Goal: Task Accomplishment & Management: Complete application form

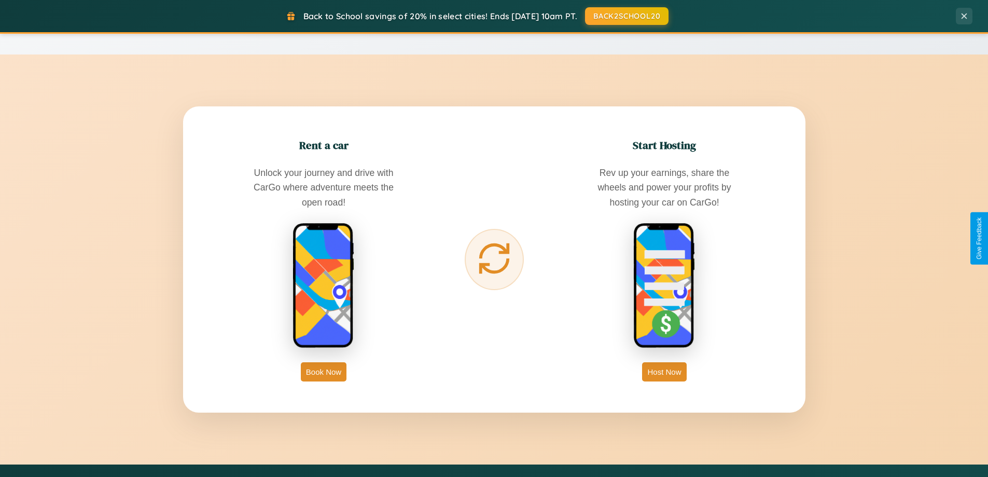
scroll to position [1996, 0]
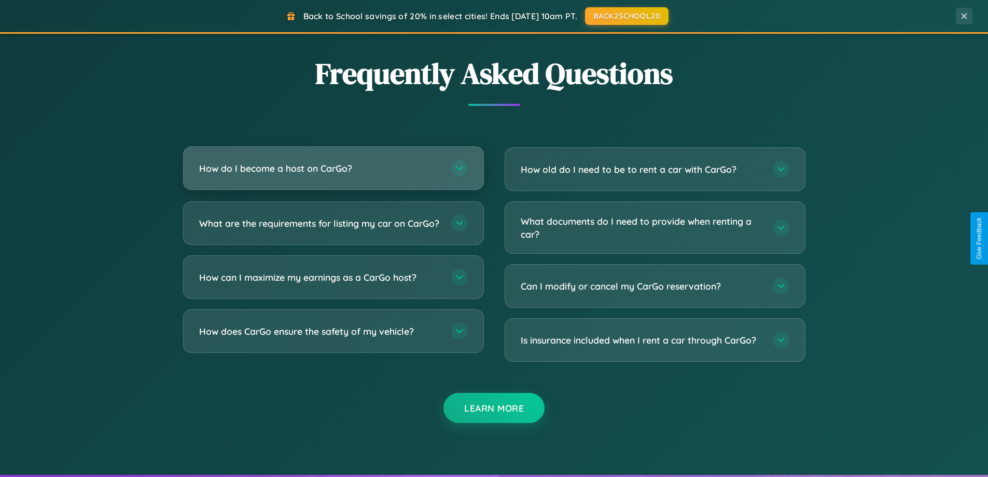
click at [333, 168] on h3 "How do I become a host on CarGo?" at bounding box center [320, 168] width 242 height 13
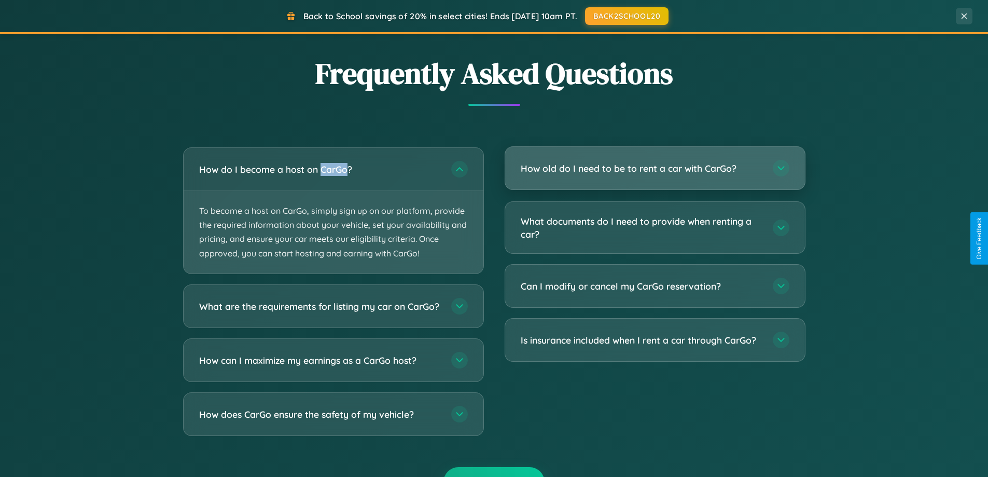
click at [655, 169] on h3 "How old do I need to be to rent a car with CarGo?" at bounding box center [642, 168] width 242 height 13
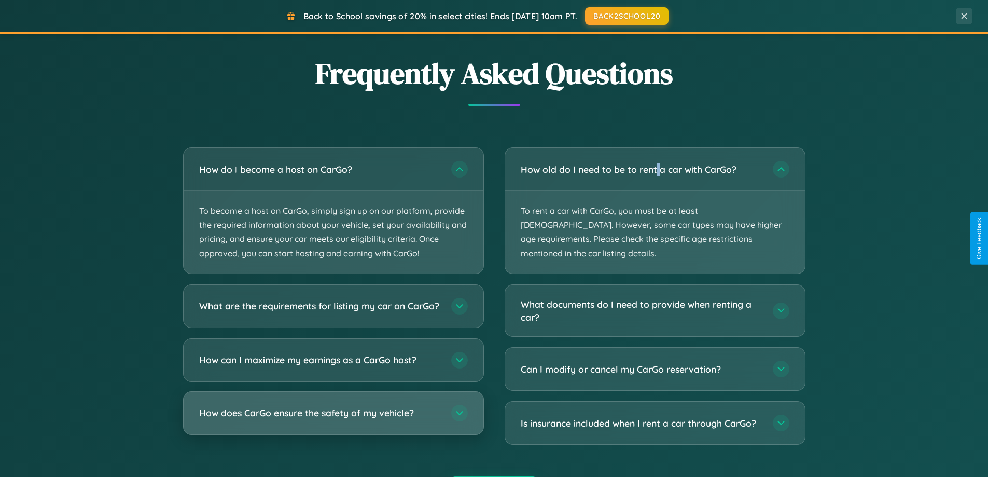
click at [333, 419] on h3 "How does CarGo ensure the safety of my vehicle?" at bounding box center [320, 412] width 242 height 13
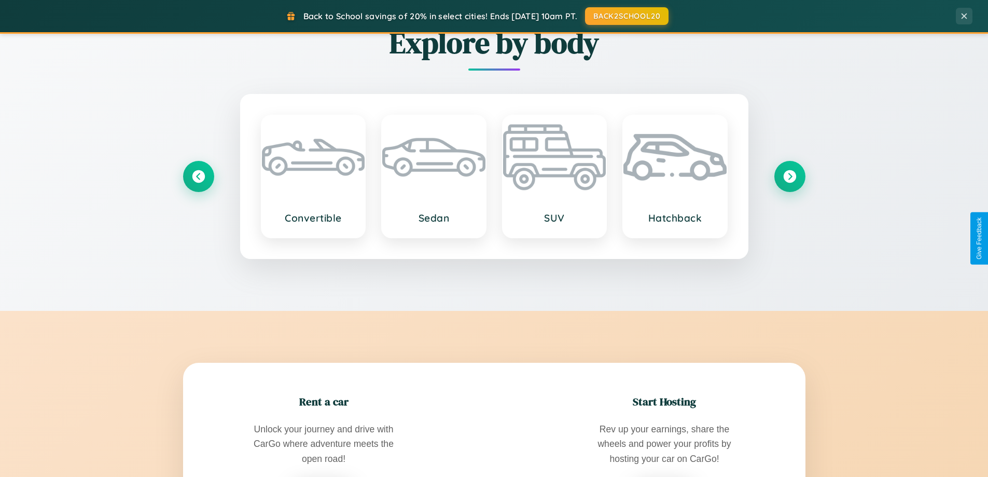
scroll to position [447, 0]
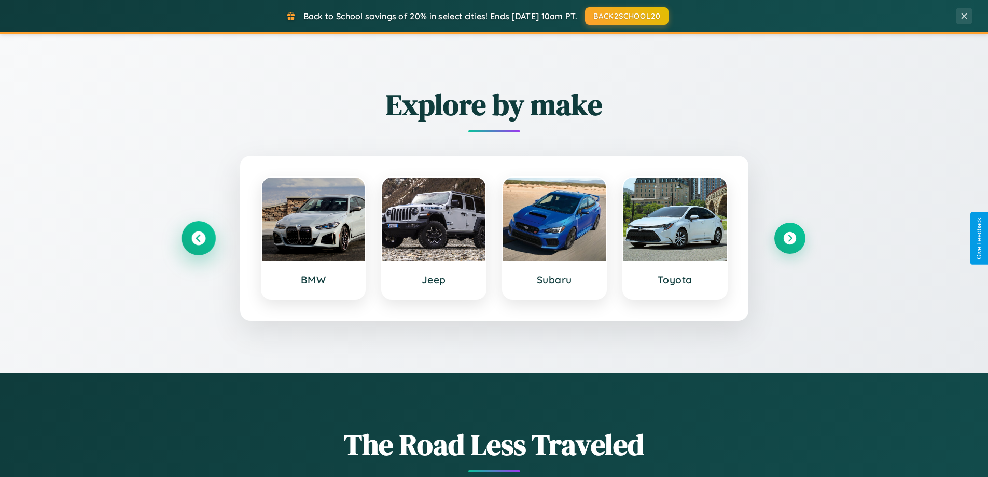
click at [198, 238] on icon at bounding box center [198, 238] width 14 height 14
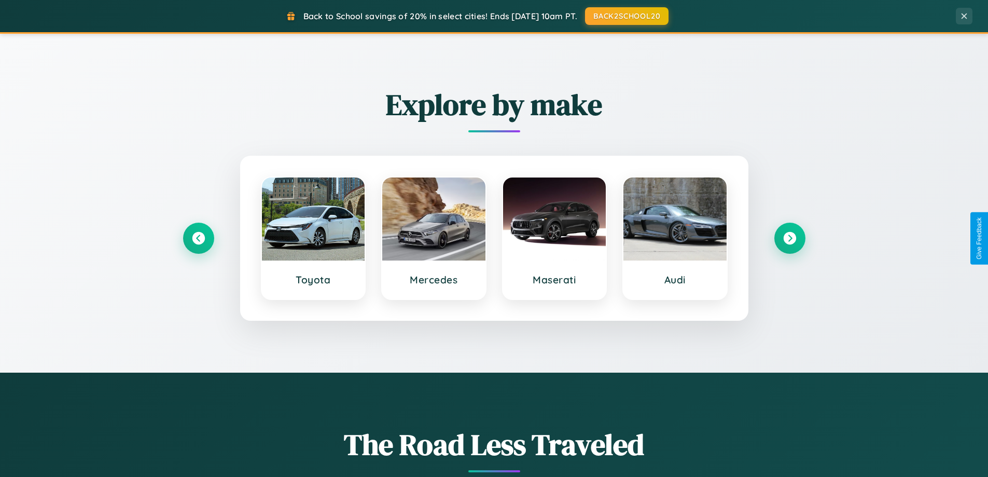
scroll to position [0, 0]
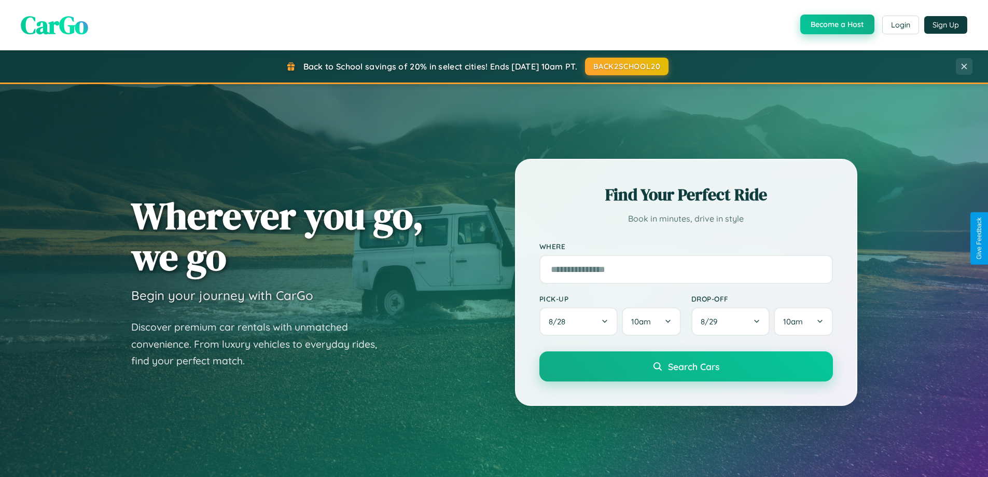
click at [836, 24] on button "Become a Host" at bounding box center [837, 25] width 74 height 20
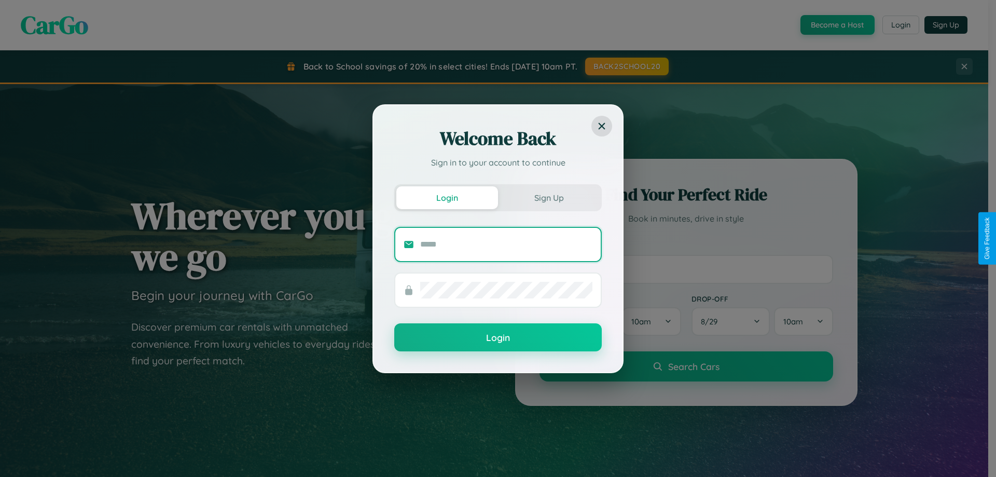
click at [506, 244] on input "text" at bounding box center [506, 244] width 172 height 17
type input "**********"
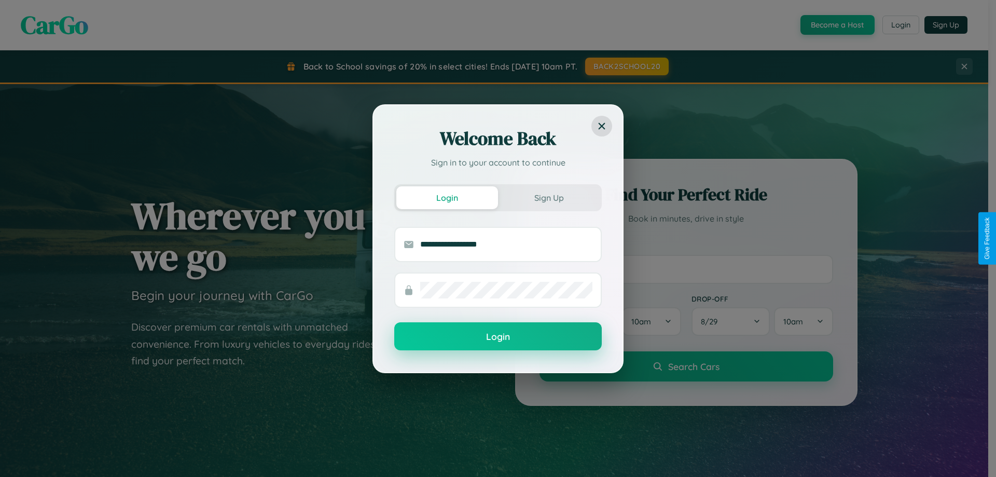
click at [498, 336] on button "Login" at bounding box center [497, 336] width 207 height 28
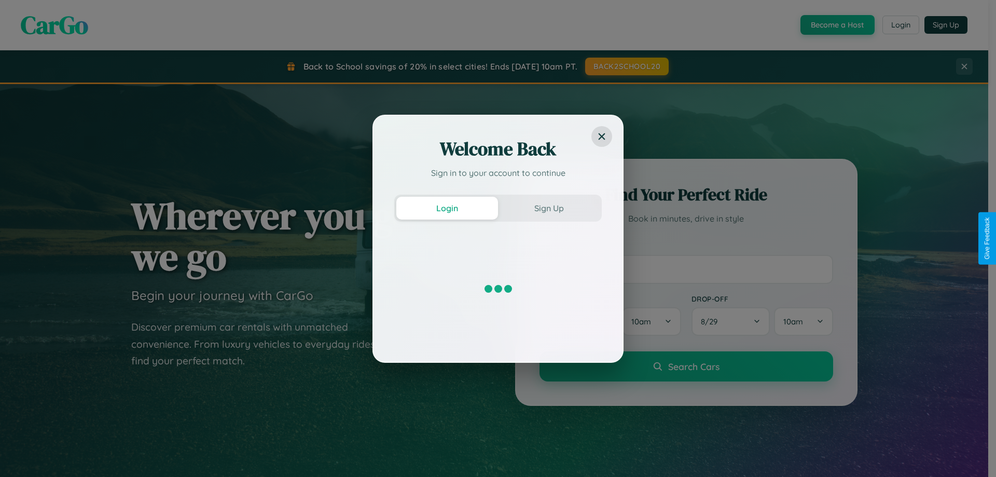
click at [836, 25] on div "Welcome Back Sign in to your account to continue Login Sign Up" at bounding box center [498, 238] width 996 height 477
